Goal: Book appointment/travel/reservation

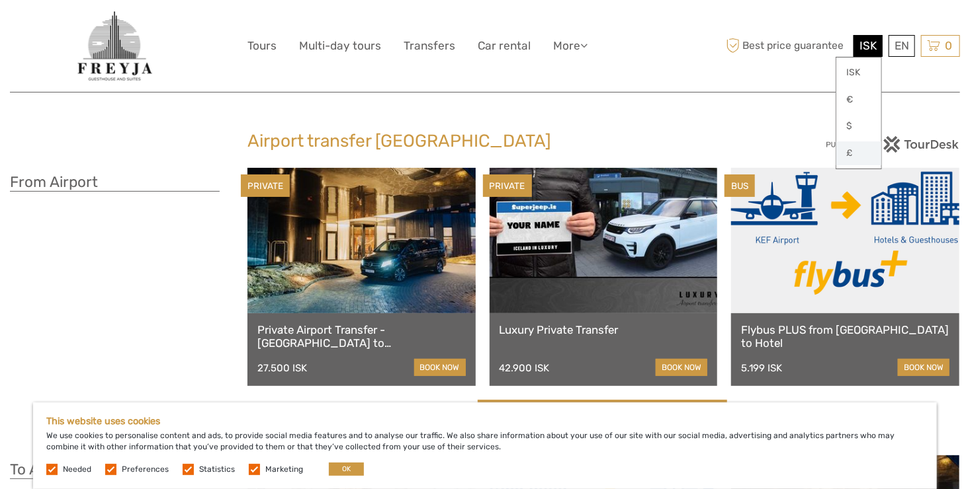
click at [863, 151] on link "£" at bounding box center [858, 154] width 45 height 24
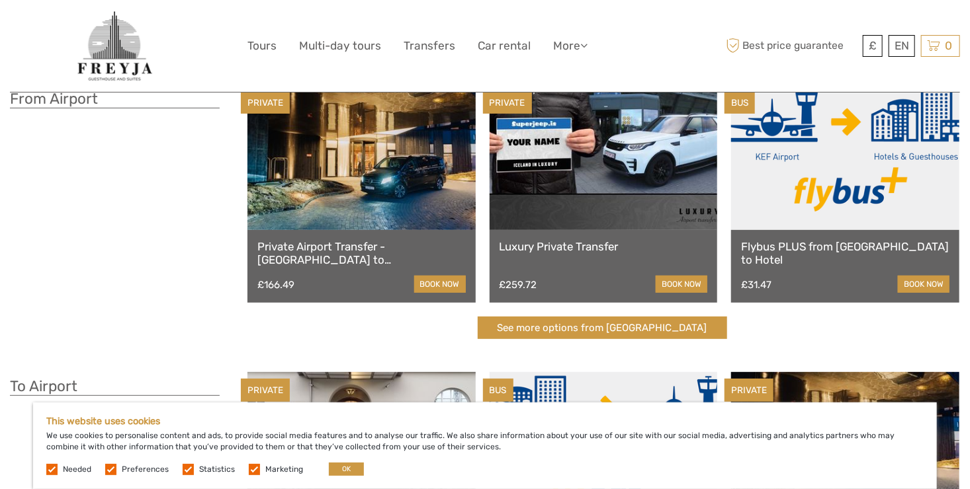
scroll to position [66, 0]
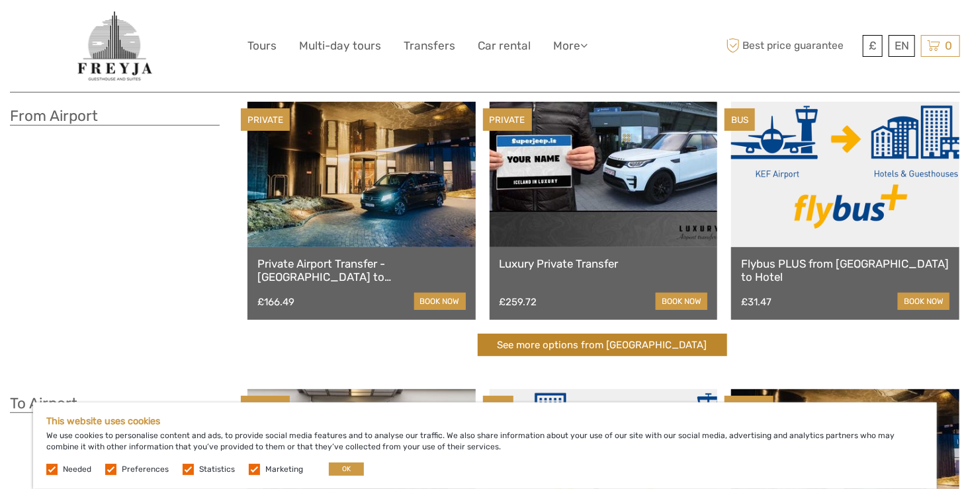
click at [636, 347] on link "See more options from Keflavík airport" at bounding box center [602, 345] width 249 height 23
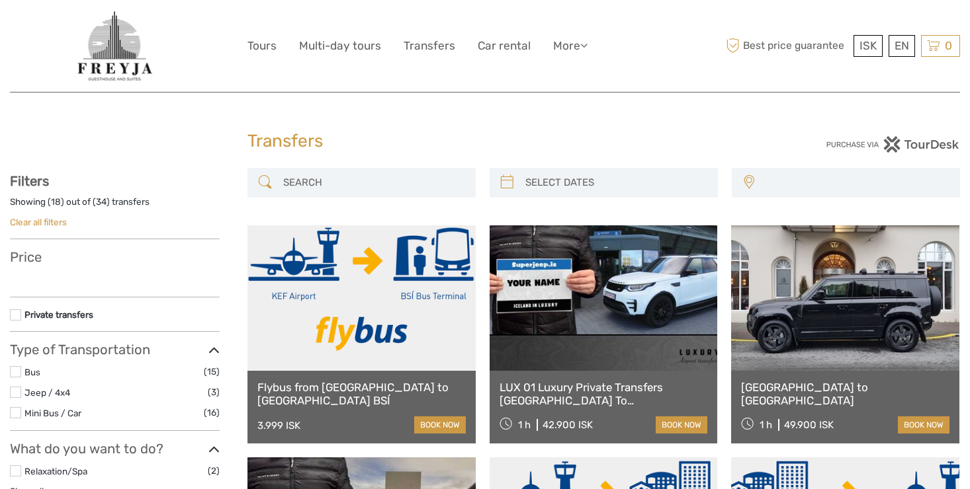
select select
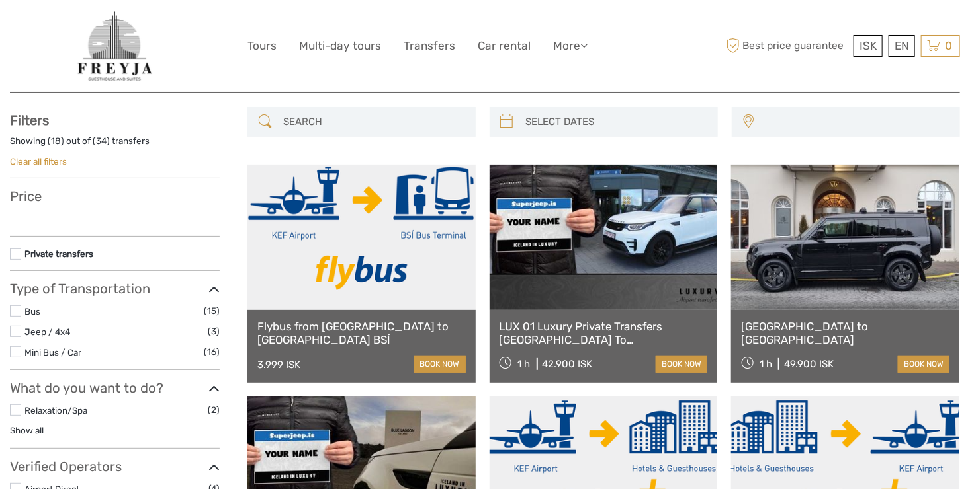
scroll to position [132, 0]
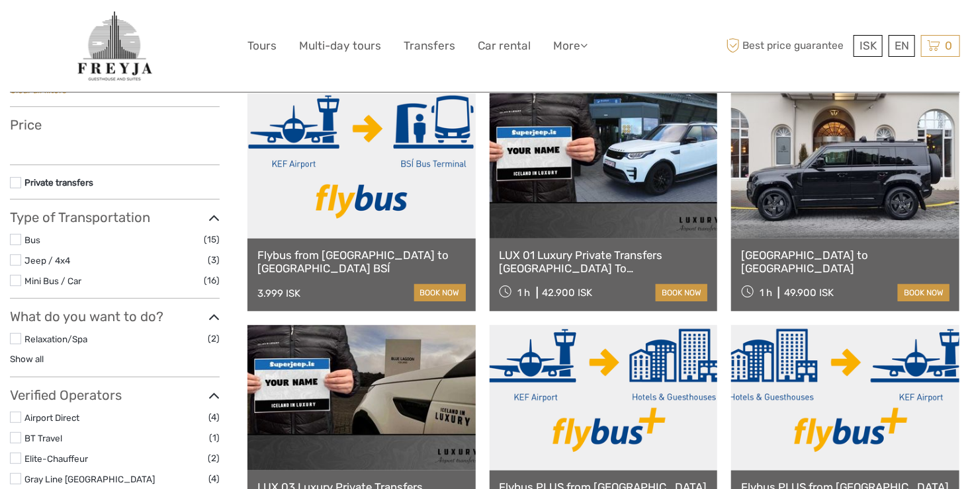
select select
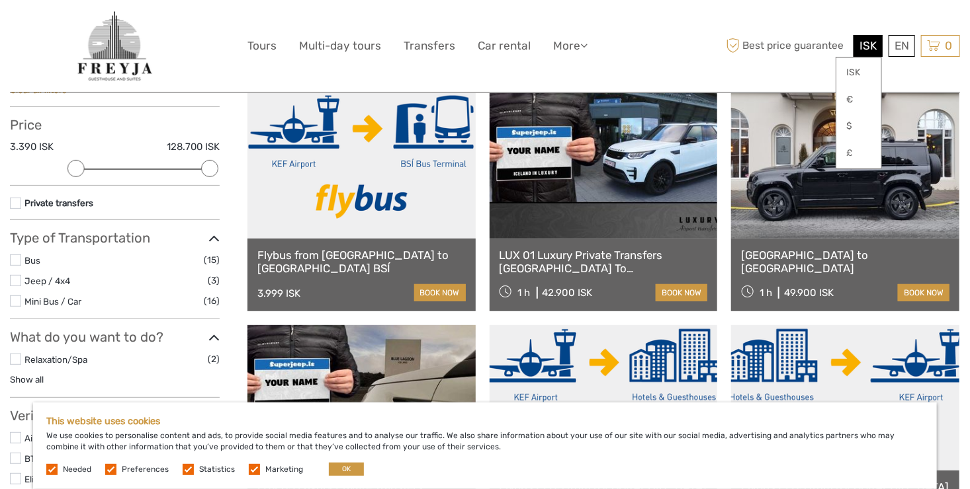
click at [862, 39] on span "ISK" at bounding box center [867, 45] width 17 height 13
click at [860, 153] on link "£" at bounding box center [858, 154] width 45 height 24
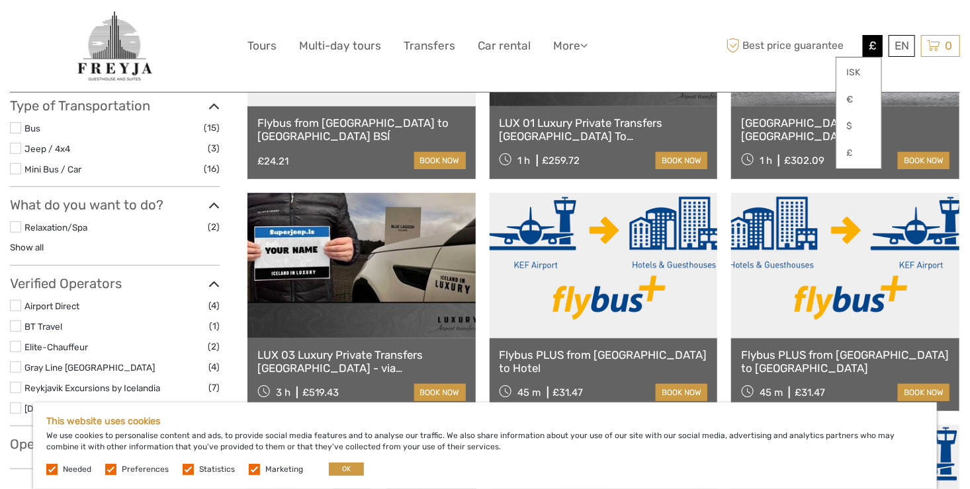
scroll to position [331, 0]
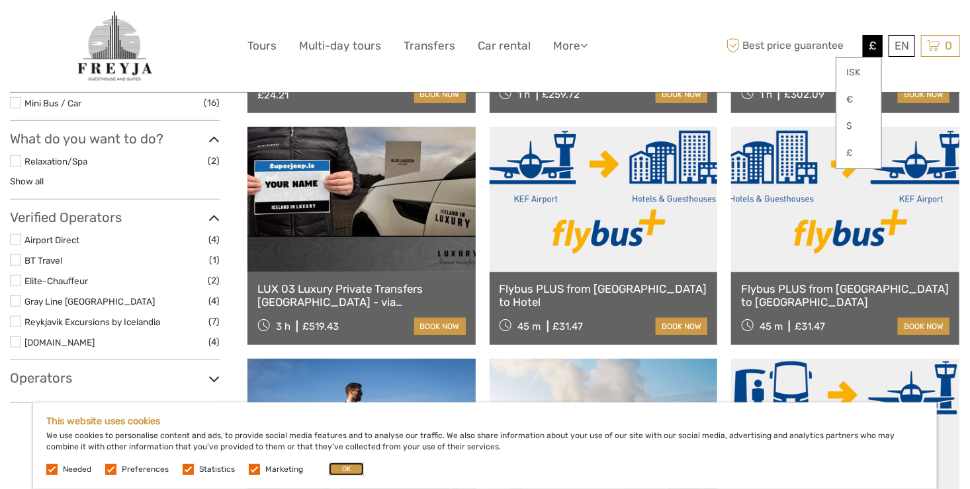
click at [347, 471] on button "OK" at bounding box center [346, 469] width 35 height 13
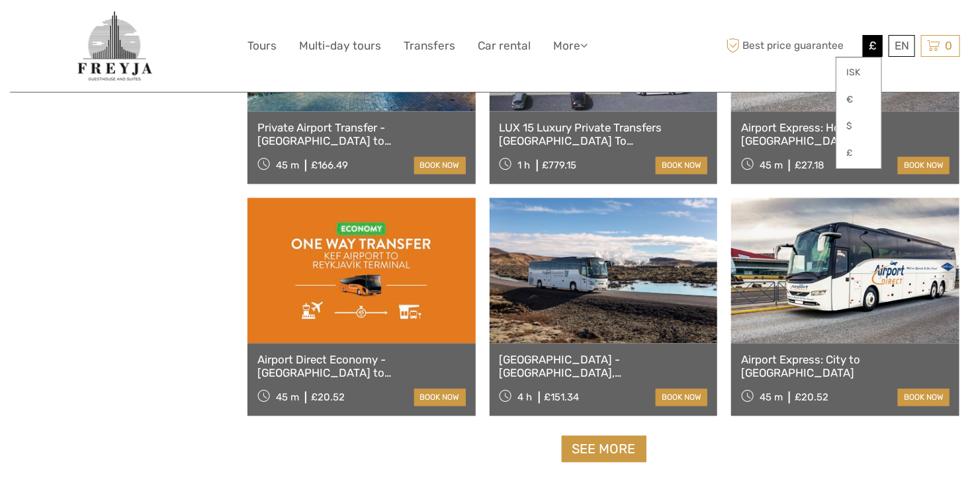
scroll to position [1191, 0]
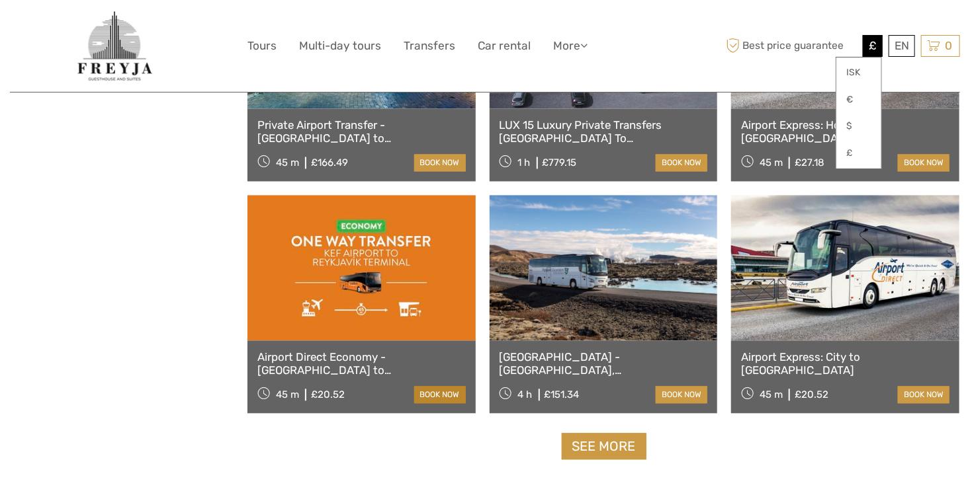
click at [443, 390] on link "book now" at bounding box center [440, 395] width 52 height 17
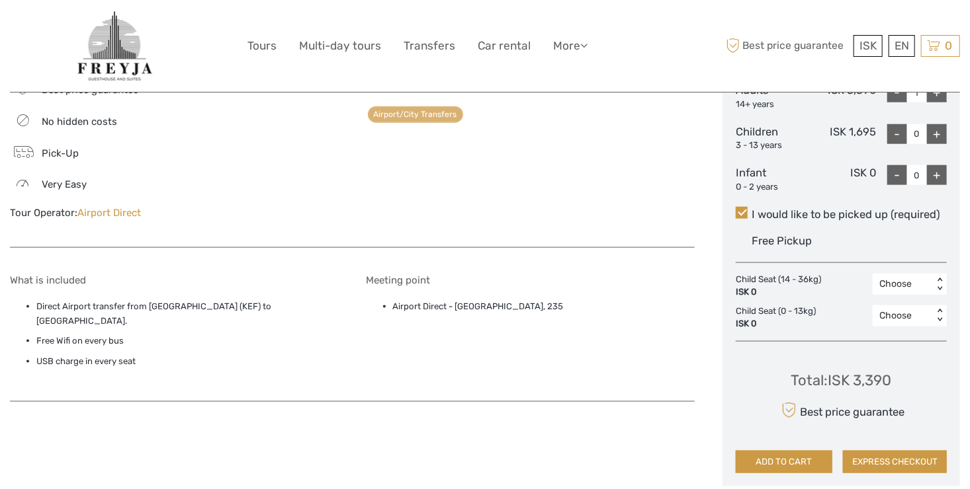
scroll to position [661, 0]
click at [859, 49] on div "ISK ISK € $ £" at bounding box center [867, 46] width 29 height 22
click at [854, 158] on link "£" at bounding box center [858, 154] width 45 height 24
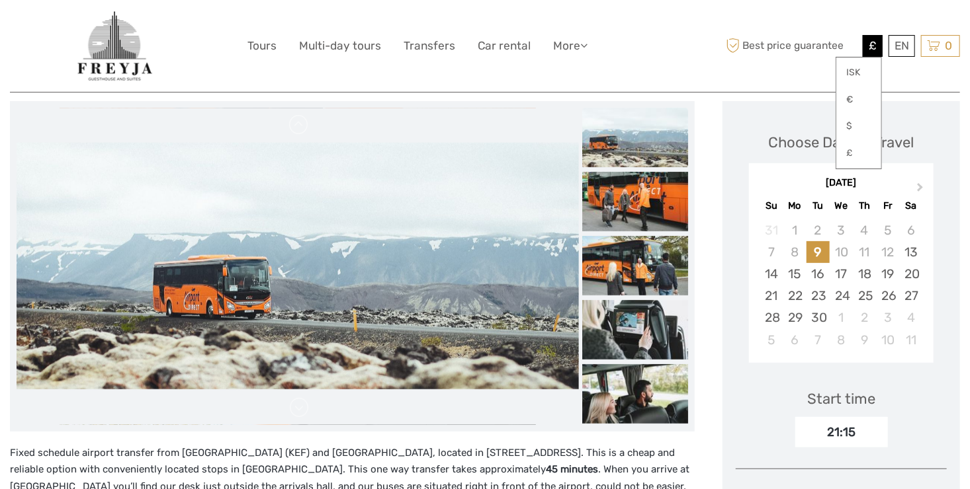
scroll to position [132, 0]
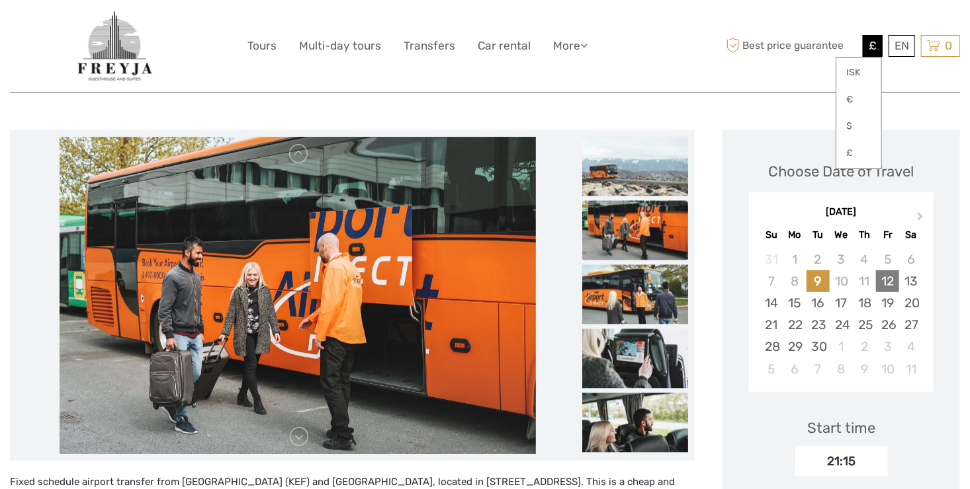
click at [884, 280] on div "12" at bounding box center [887, 282] width 23 height 22
click at [701, 42] on div "£ ISK € $ £ EN English Español Deutsch Tours Multi-day tours Transfers Car rent…" at bounding box center [484, 46] width 475 height 72
